Goal: Information Seeking & Learning: Compare options

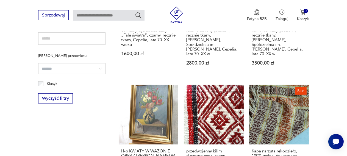
scroll to position [278, 0]
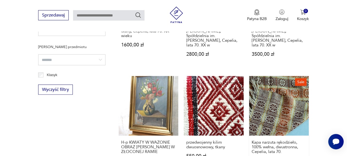
click at [284, 98] on link "Sale Kapa narzuta rękodzieło, 100% wełna, dwustronna, Cepelia, lata 70. 540,00 …" at bounding box center [279, 128] width 60 height 104
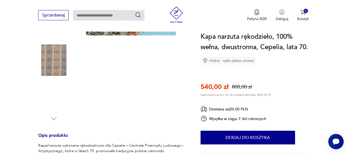
scroll to position [145, 0]
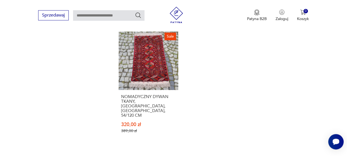
scroll to position [713, 0]
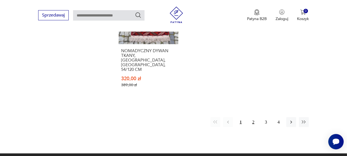
click at [254, 117] on button "2" at bounding box center [253, 122] width 10 height 10
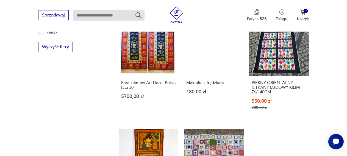
scroll to position [397, 0]
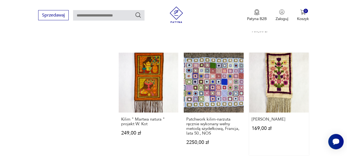
click at [280, 85] on link "Kilim kwiatowy 169,00 zł" at bounding box center [279, 104] width 60 height 102
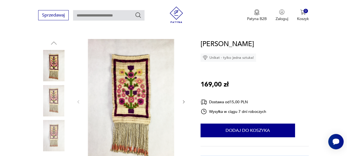
scroll to position [58, 0]
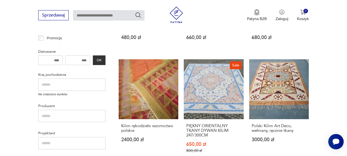
scroll to position [281, 0]
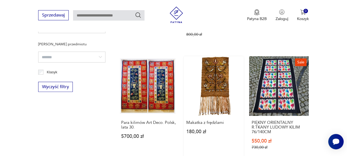
click at [213, 88] on link "Makatka z frędzlami 180,00 zł" at bounding box center [214, 108] width 60 height 104
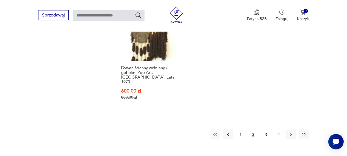
scroll to position [675, 0]
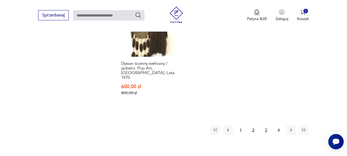
click at [265, 125] on button "3" at bounding box center [266, 130] width 10 height 10
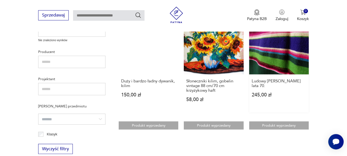
scroll to position [223, 0]
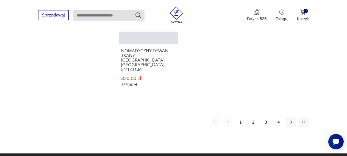
scroll to position [857, 0]
